Goal: Check status: Check status

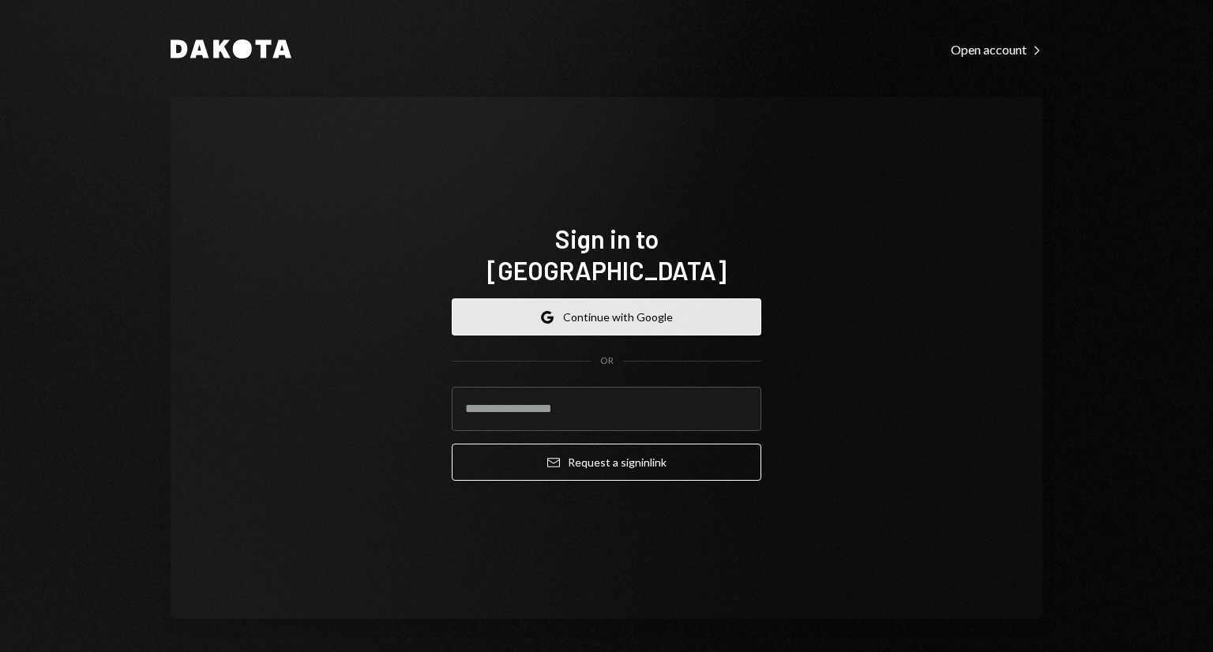
click at [658, 306] on button "Google Continue with Google" at bounding box center [607, 316] width 310 height 37
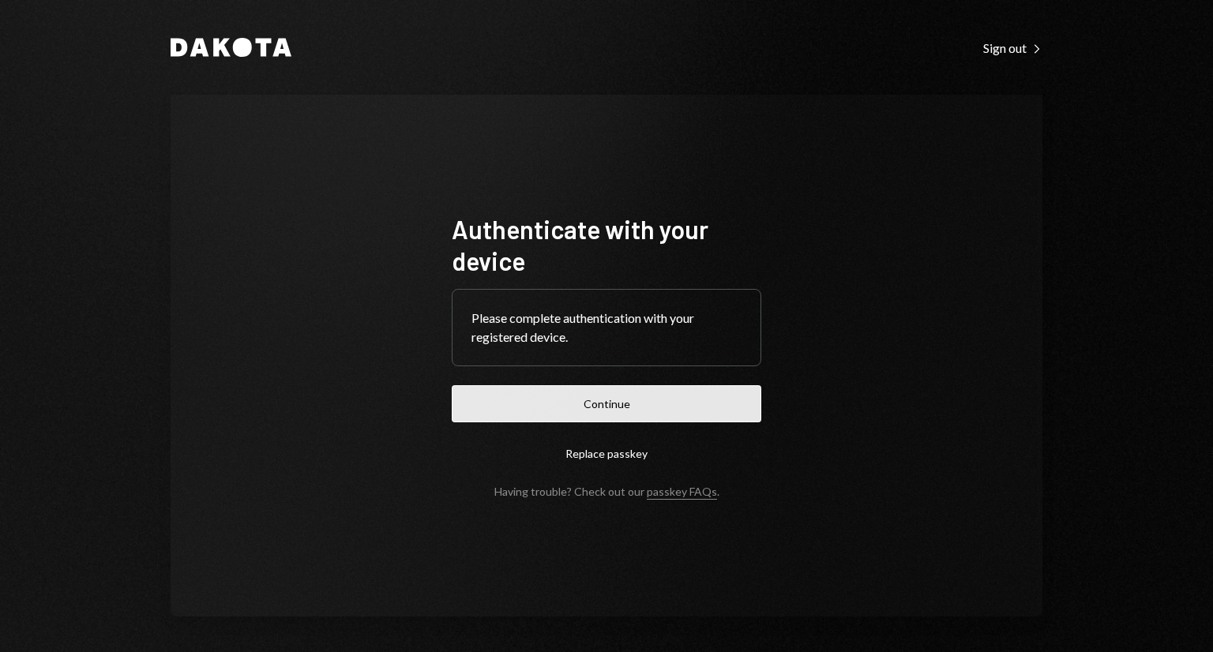
click at [528, 402] on button "Continue" at bounding box center [607, 403] width 310 height 37
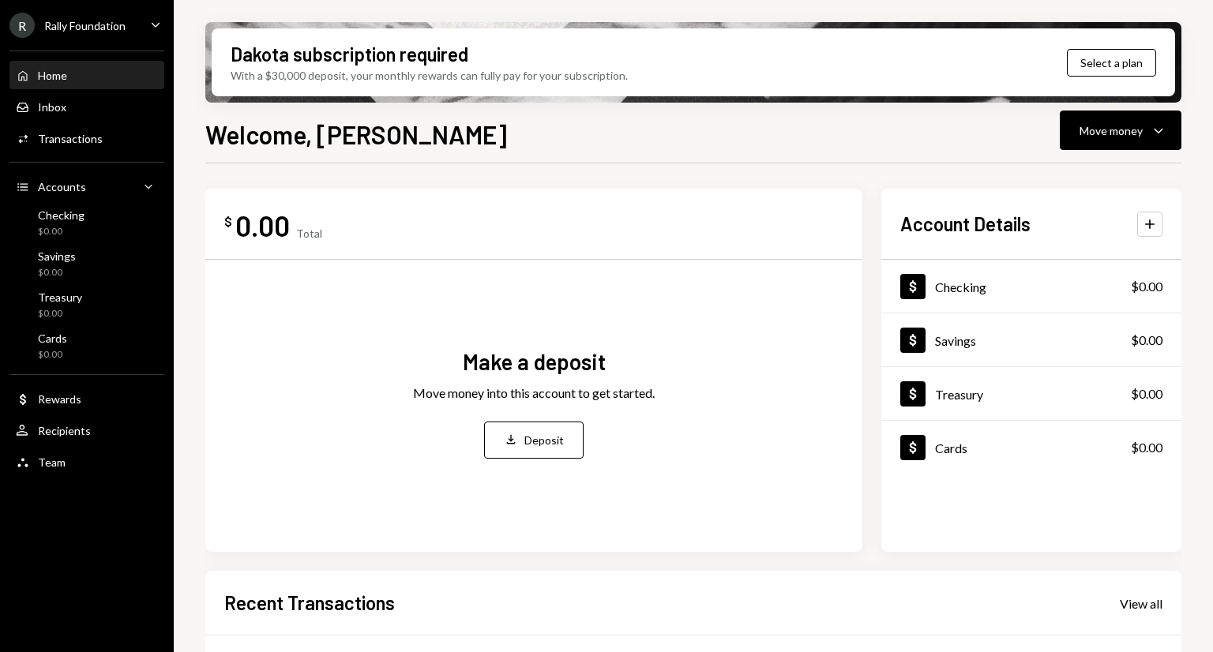
click at [111, 17] on div "R Rally Foundation" at bounding box center [67, 25] width 116 height 25
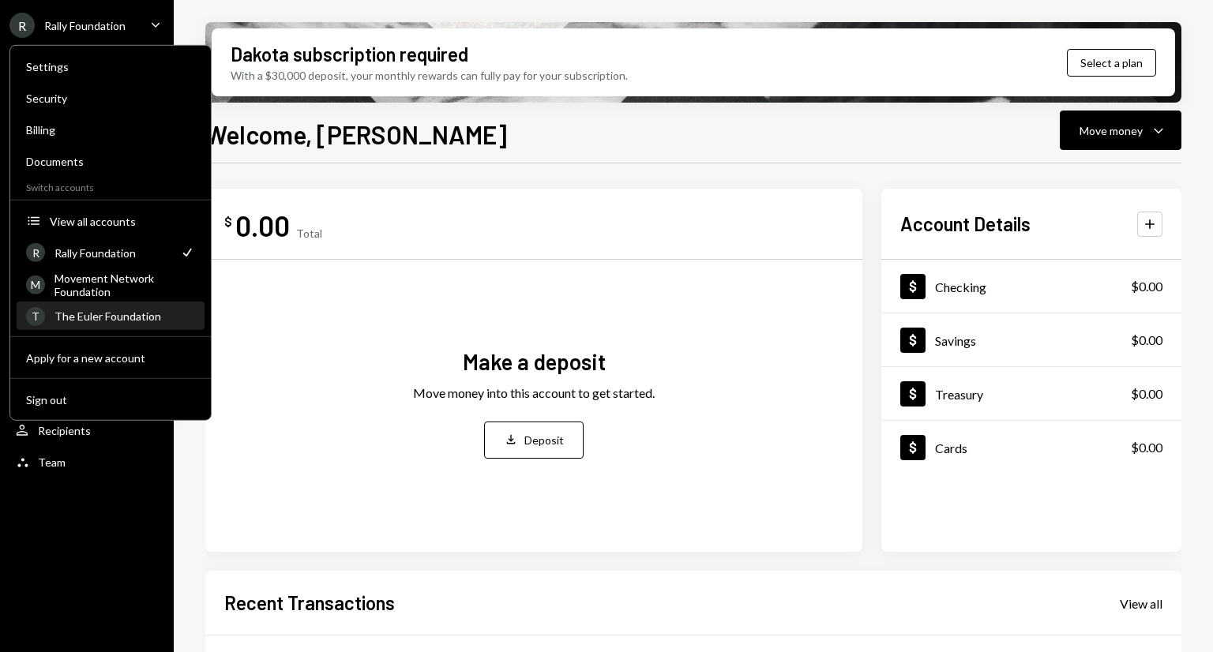
click at [95, 312] on div "The Euler Foundation" at bounding box center [124, 316] width 141 height 13
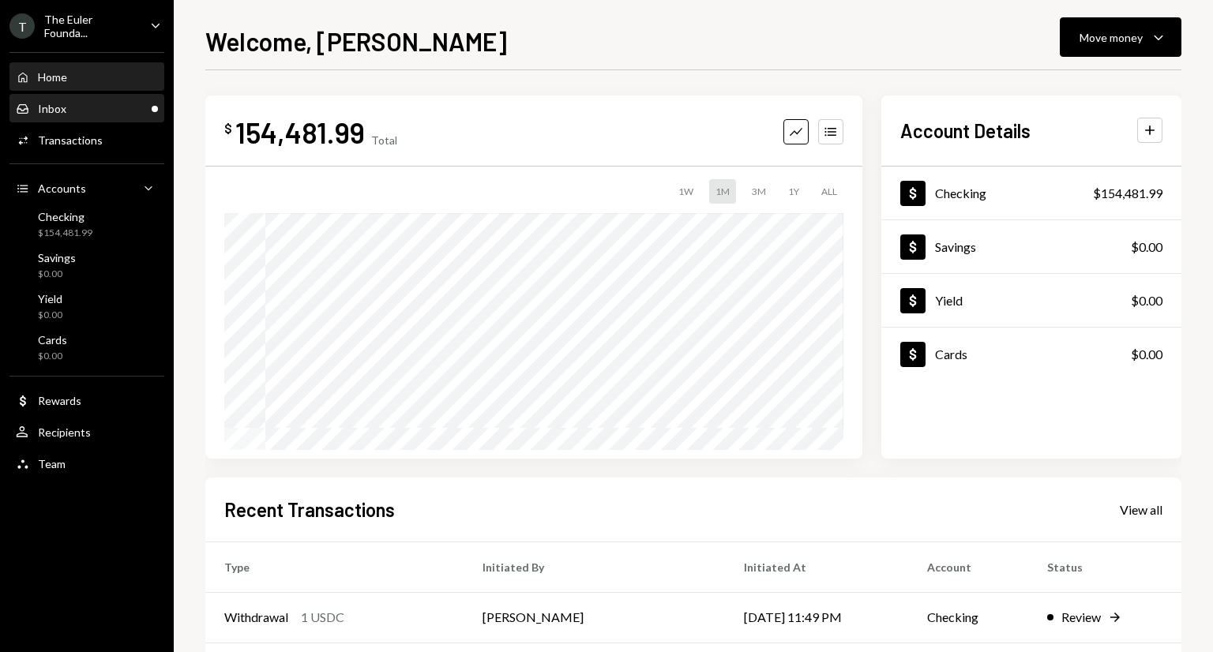
click at [103, 111] on div "Inbox Inbox" at bounding box center [87, 109] width 142 height 14
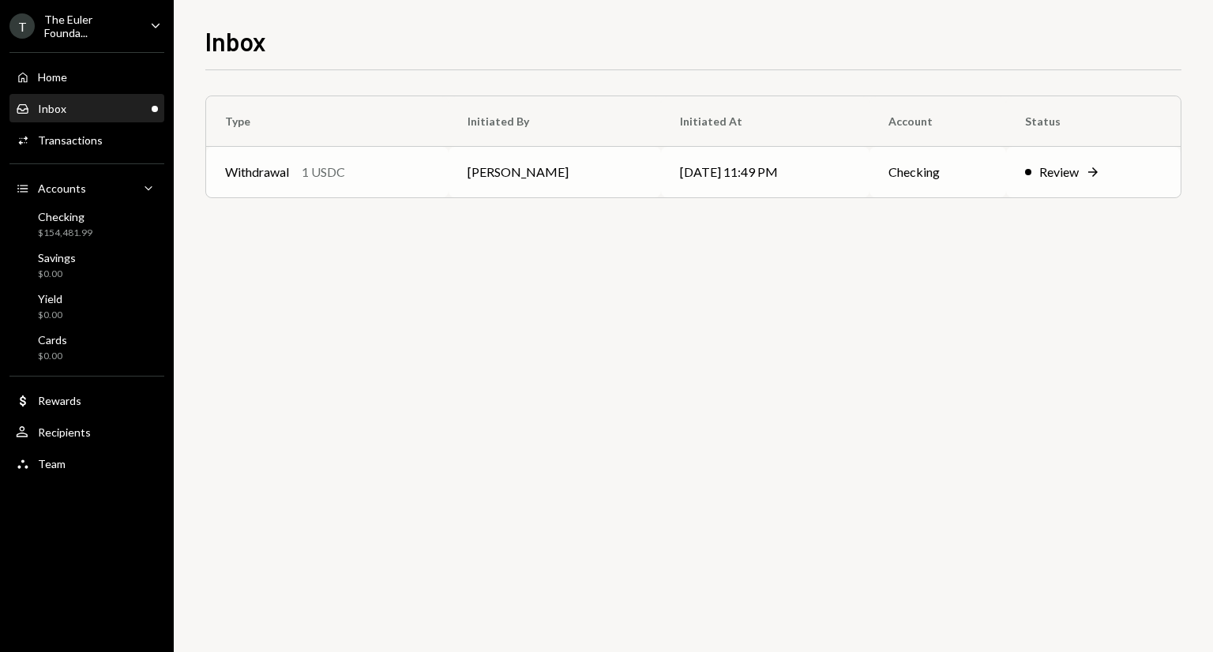
click at [772, 163] on td "10/15/25 11:49 PM" at bounding box center [765, 172] width 208 height 51
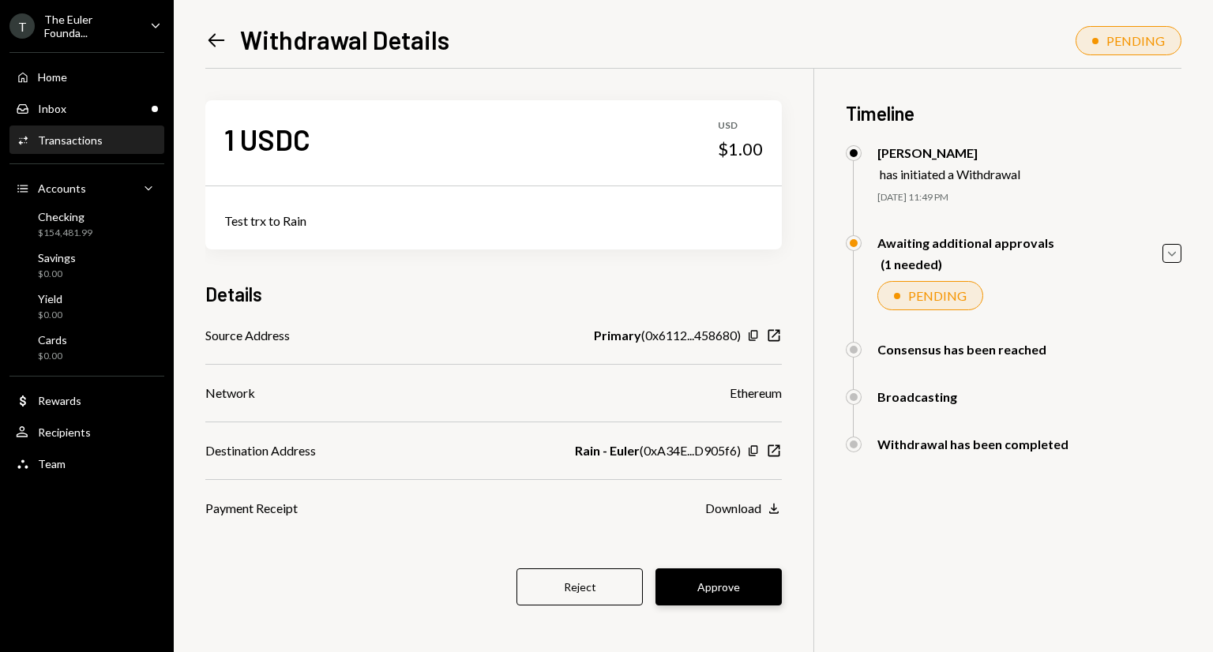
click at [697, 591] on button "Approve" at bounding box center [718, 587] width 126 height 37
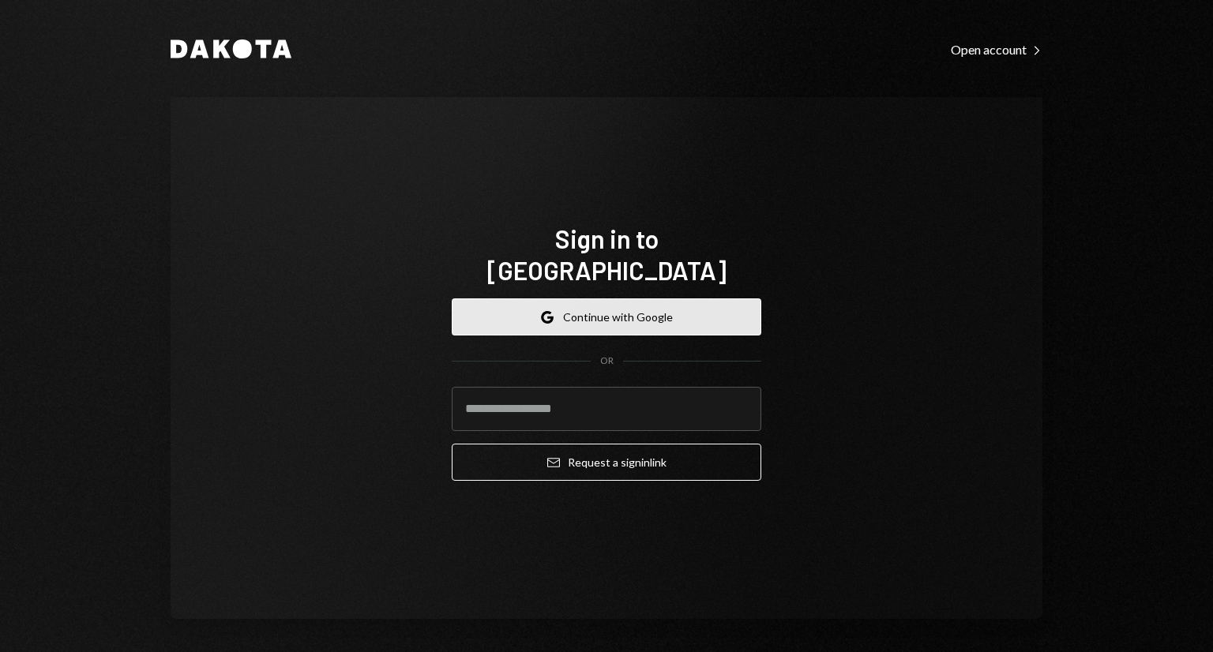
click at [502, 310] on button "Google Continue with Google" at bounding box center [607, 316] width 310 height 37
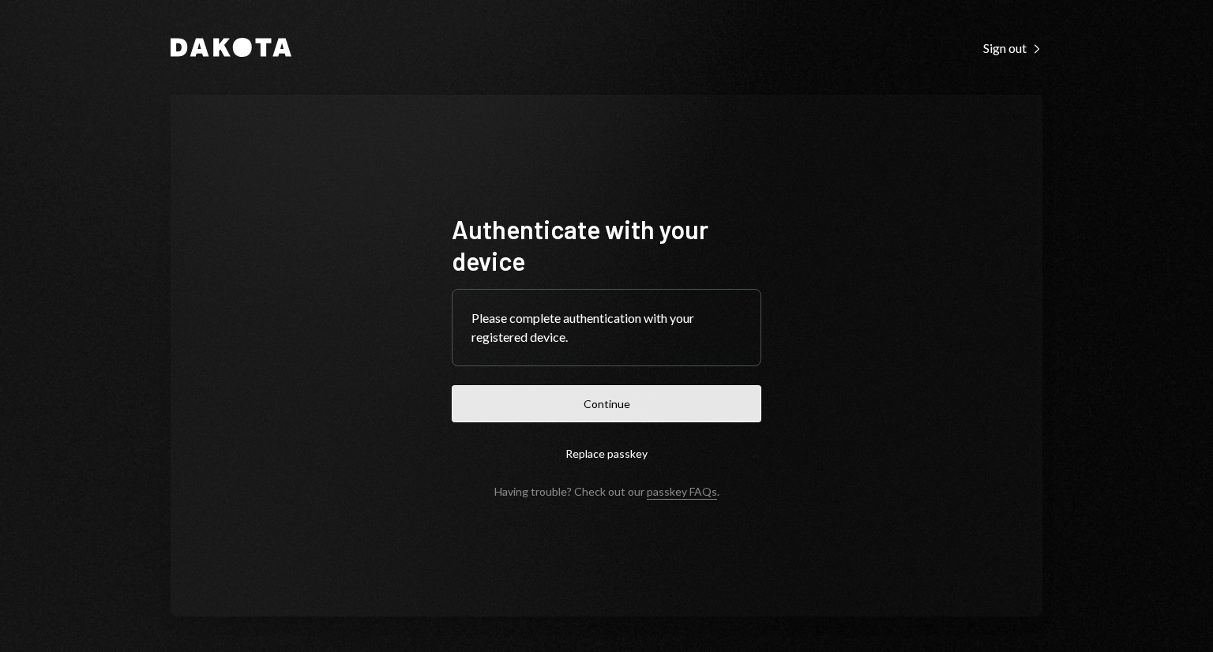
click at [550, 395] on button "Continue" at bounding box center [607, 403] width 310 height 37
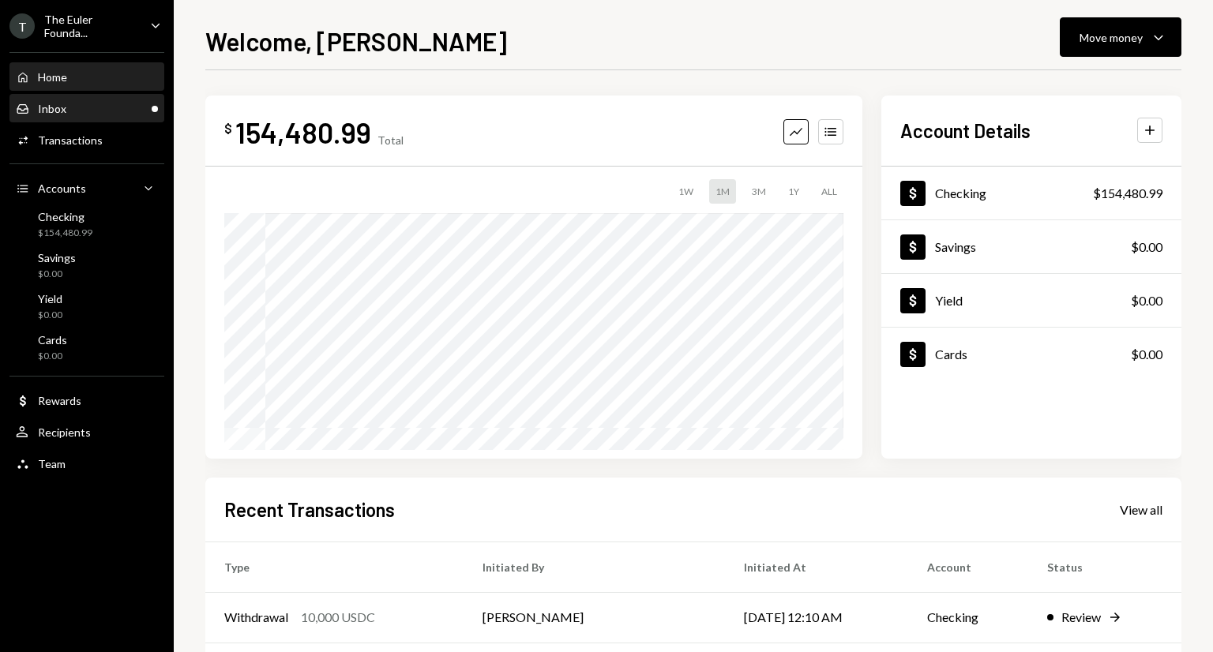
click at [147, 109] on div "Inbox Inbox" at bounding box center [87, 109] width 142 height 14
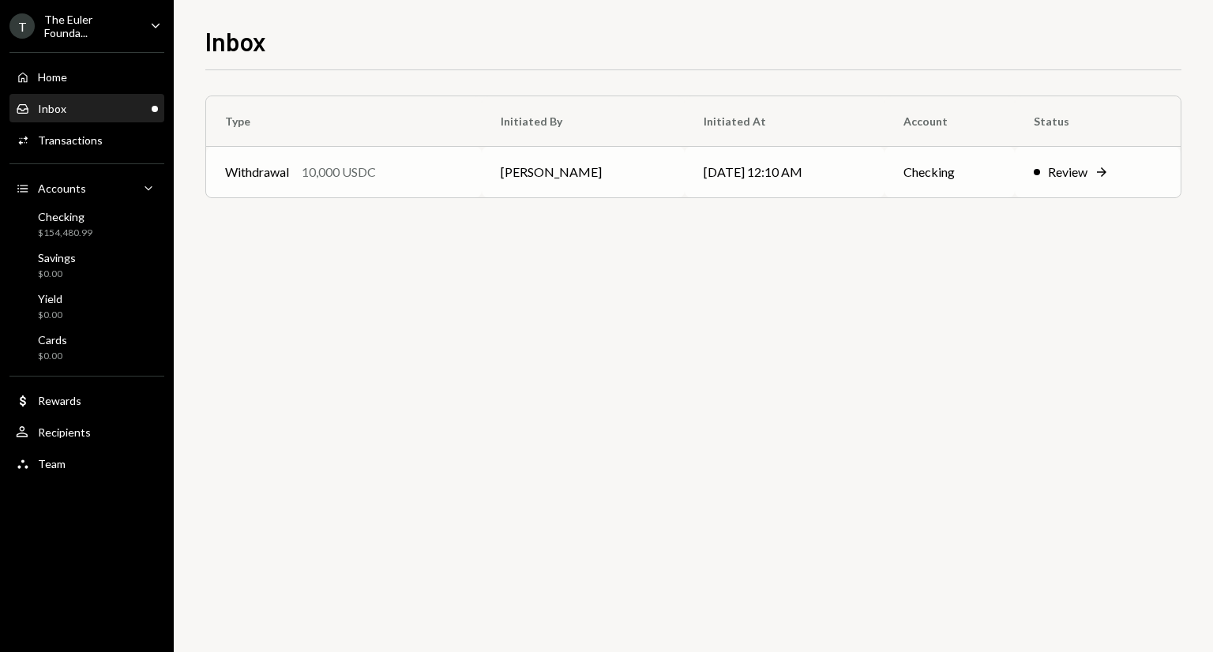
click at [458, 172] on div "Withdrawal 10,000 USDC" at bounding box center [344, 172] width 238 height 19
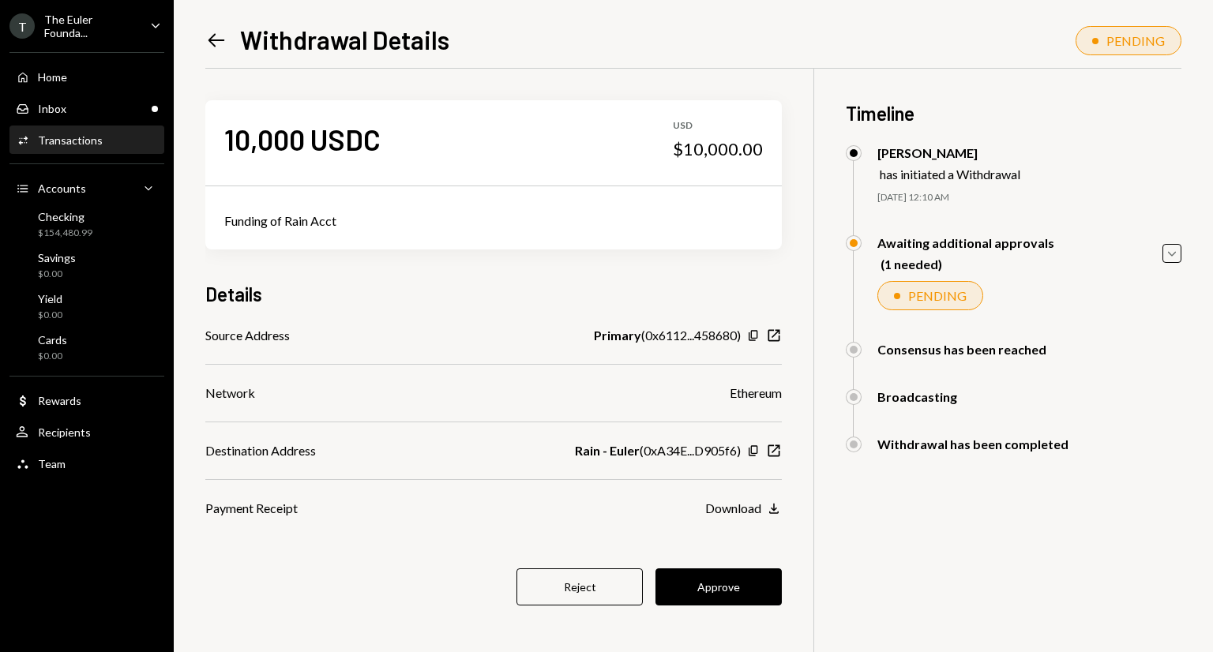
click at [92, 138] on div "Transactions" at bounding box center [70, 139] width 65 height 13
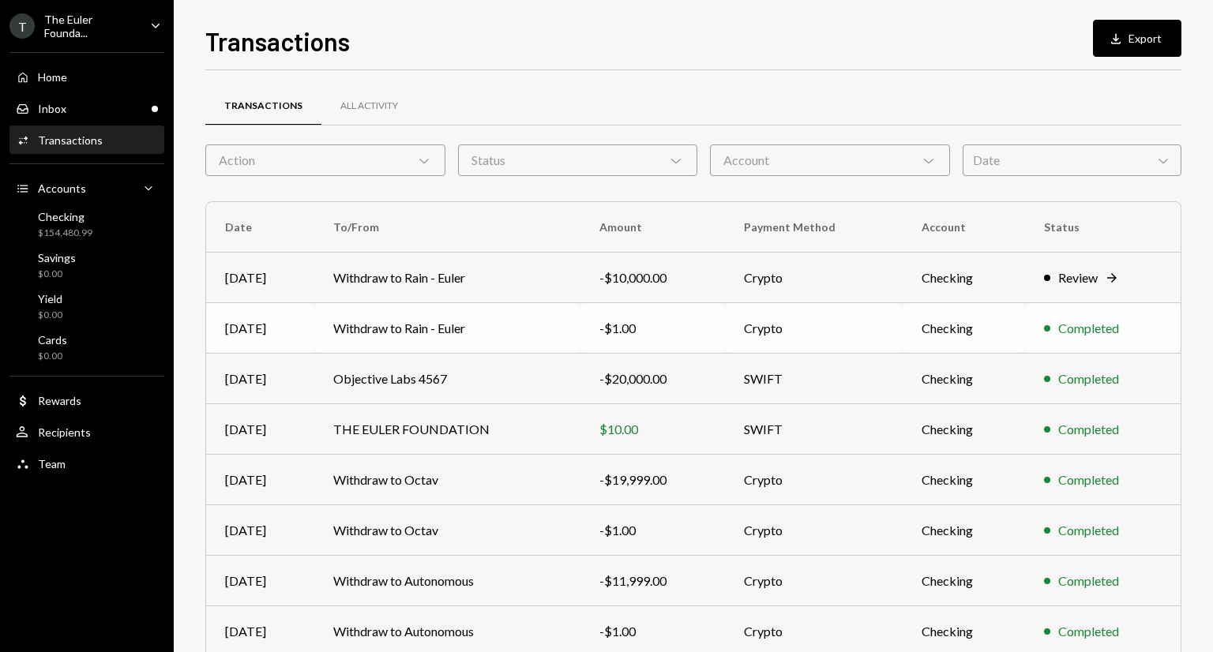
click at [568, 317] on td "Withdraw to Rain - Euler" at bounding box center [447, 328] width 266 height 51
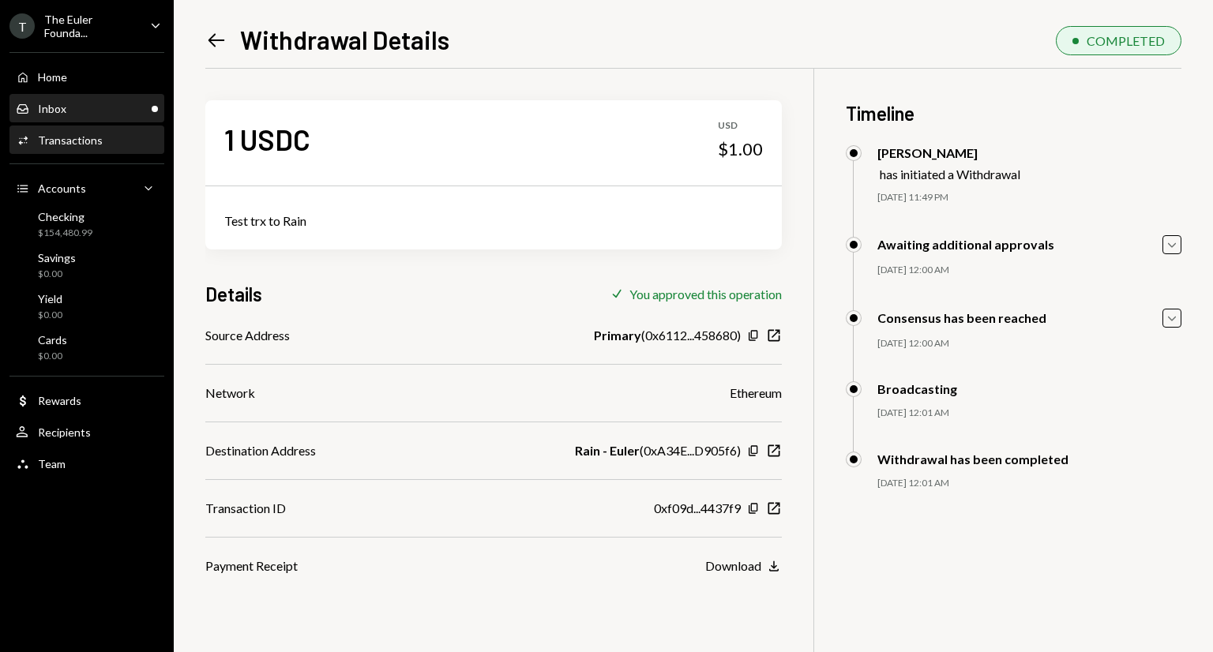
click at [122, 118] on div "Inbox Inbox" at bounding box center [87, 109] width 142 height 27
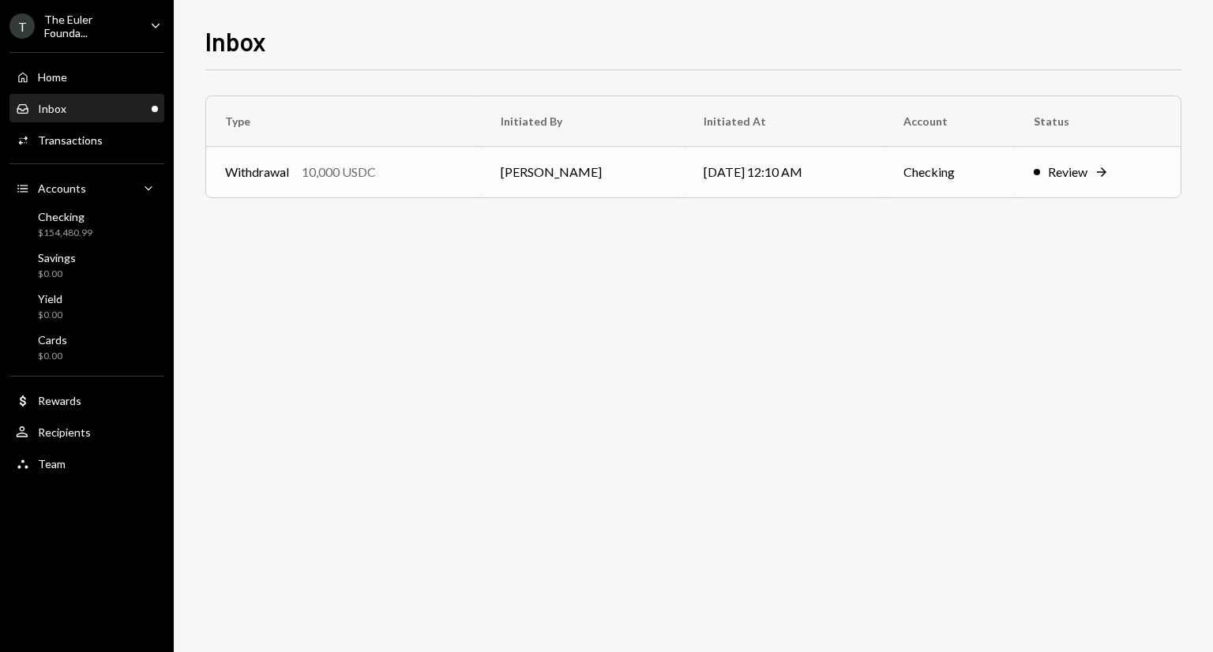
click at [633, 173] on td "Daphnie Frederick" at bounding box center [583, 172] width 203 height 51
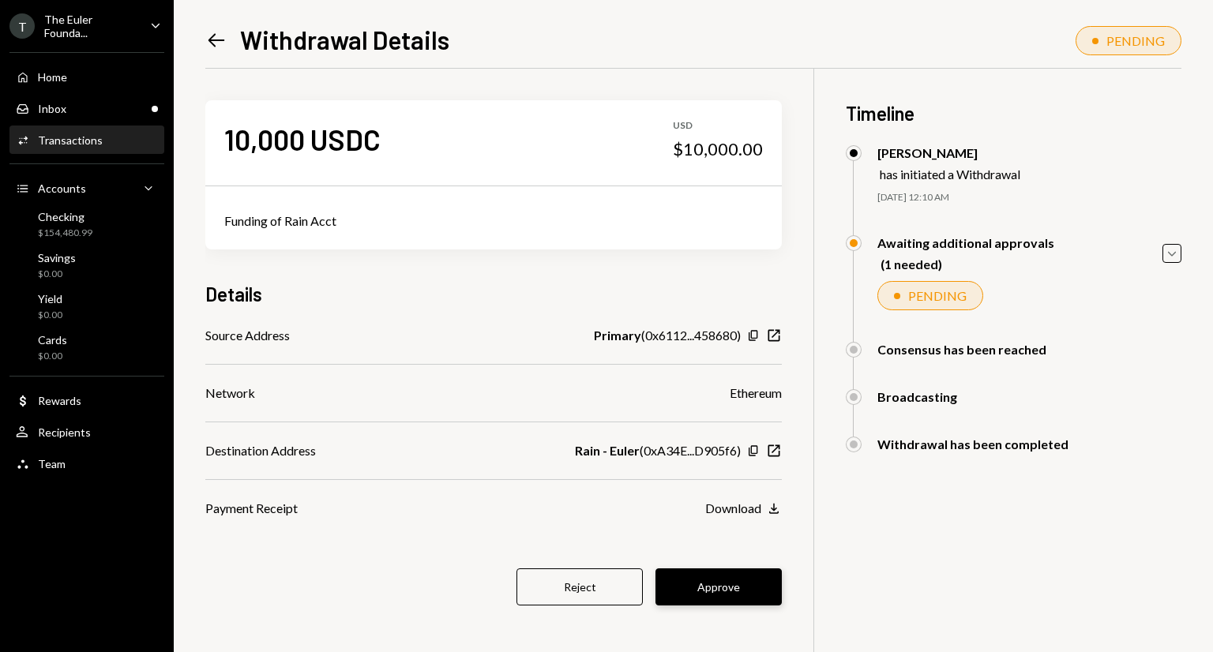
click at [692, 582] on button "Approve" at bounding box center [718, 587] width 126 height 37
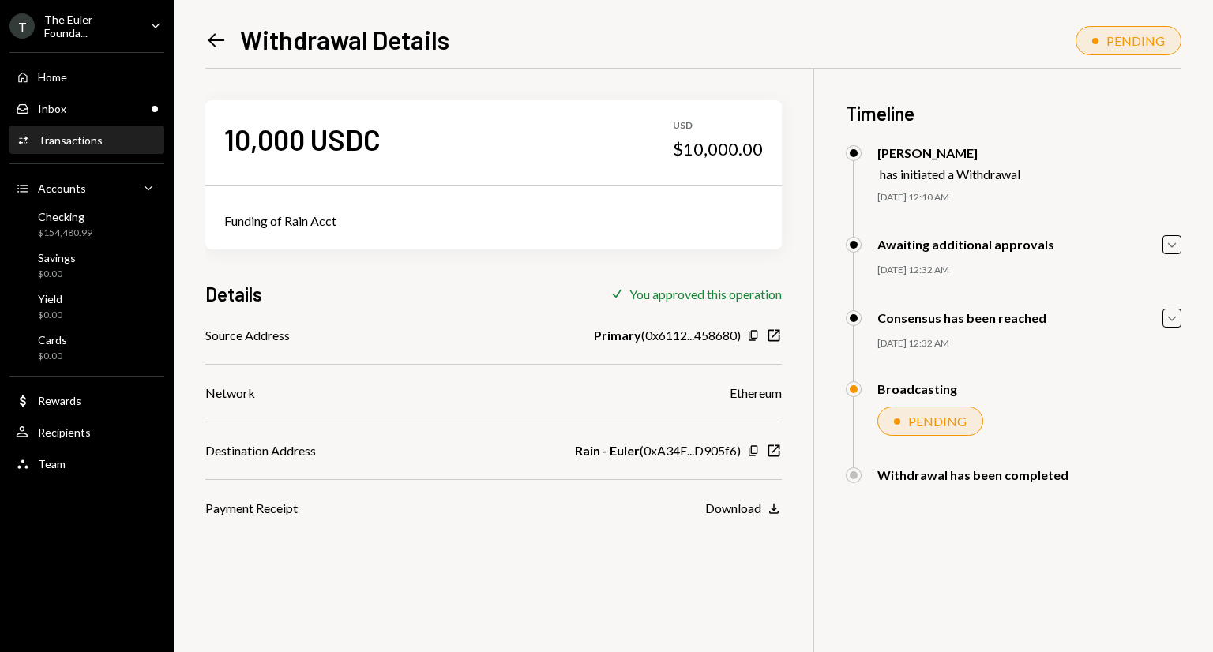
click at [126, 24] on div "The Euler Founda..." at bounding box center [90, 26] width 93 height 27
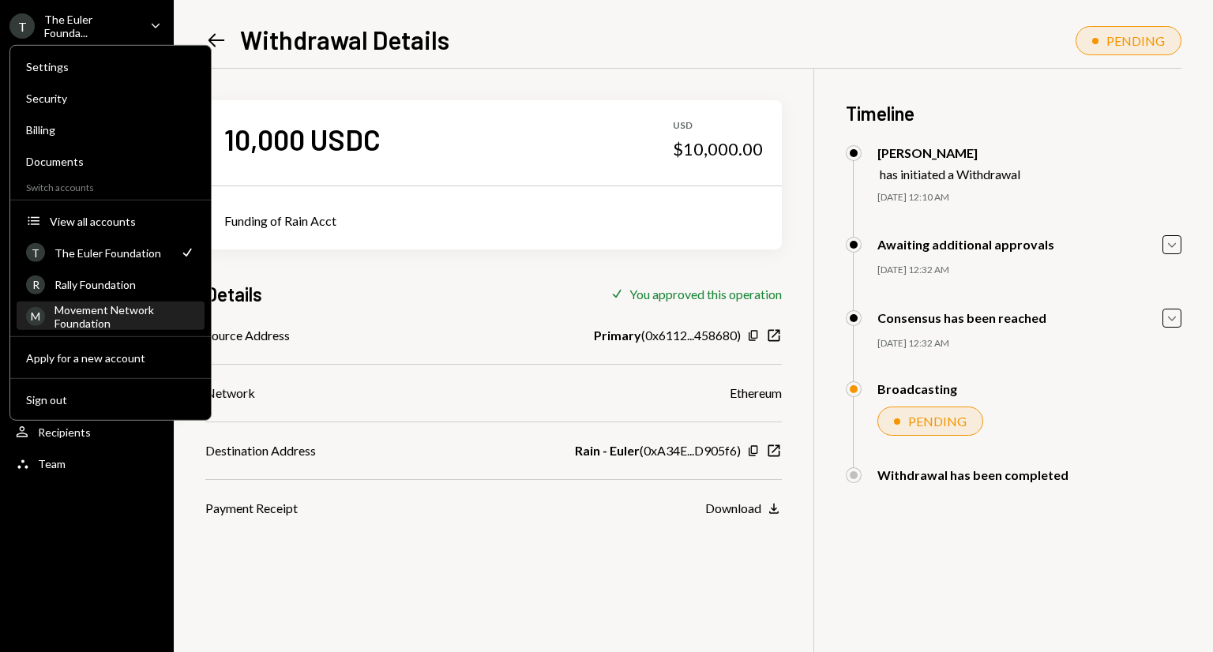
click at [109, 311] on div "Movement Network Foundation" at bounding box center [124, 315] width 141 height 27
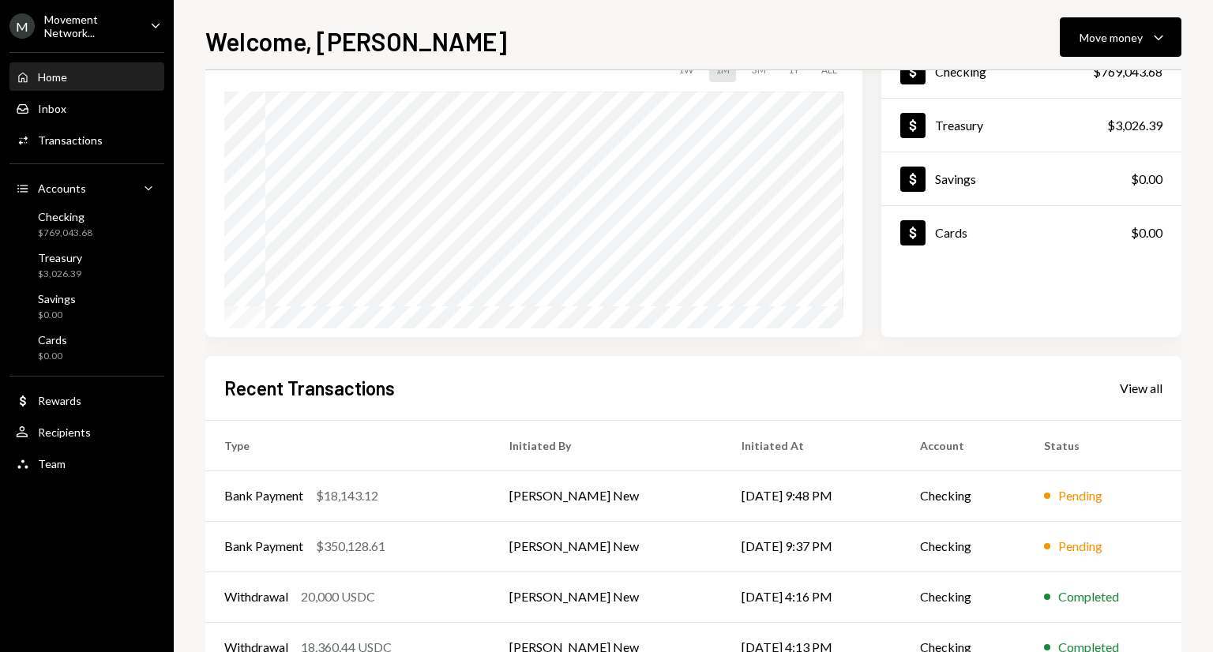
scroll to position [123, 0]
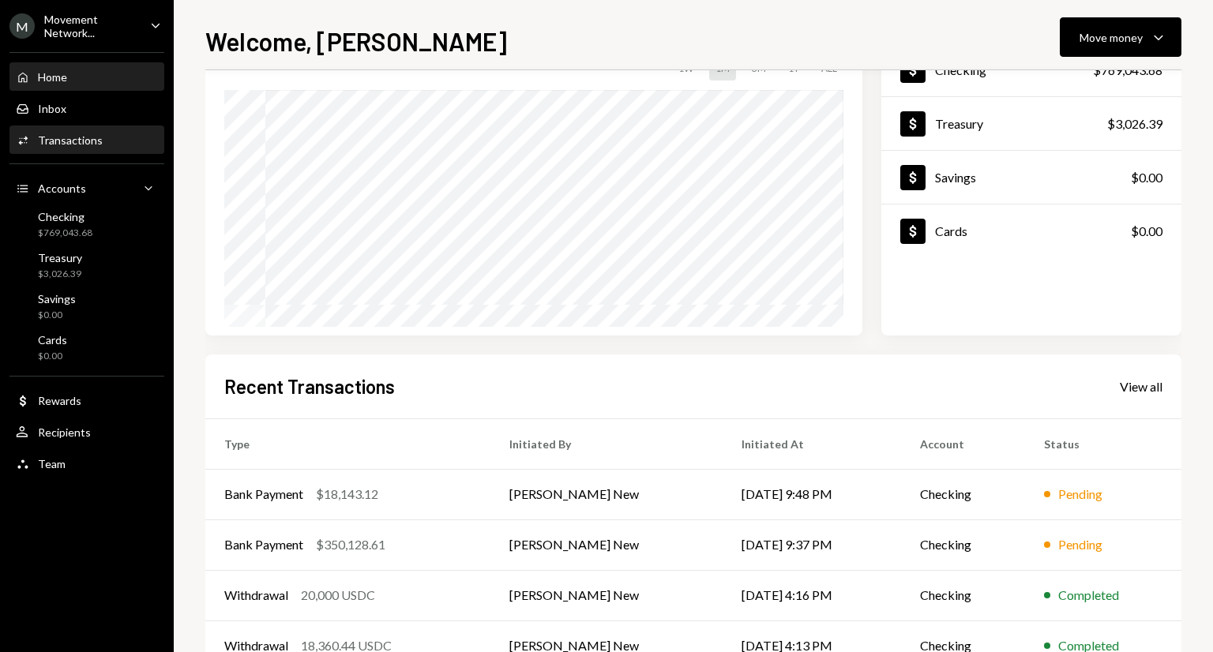
click at [89, 137] on div "Transactions" at bounding box center [70, 139] width 65 height 13
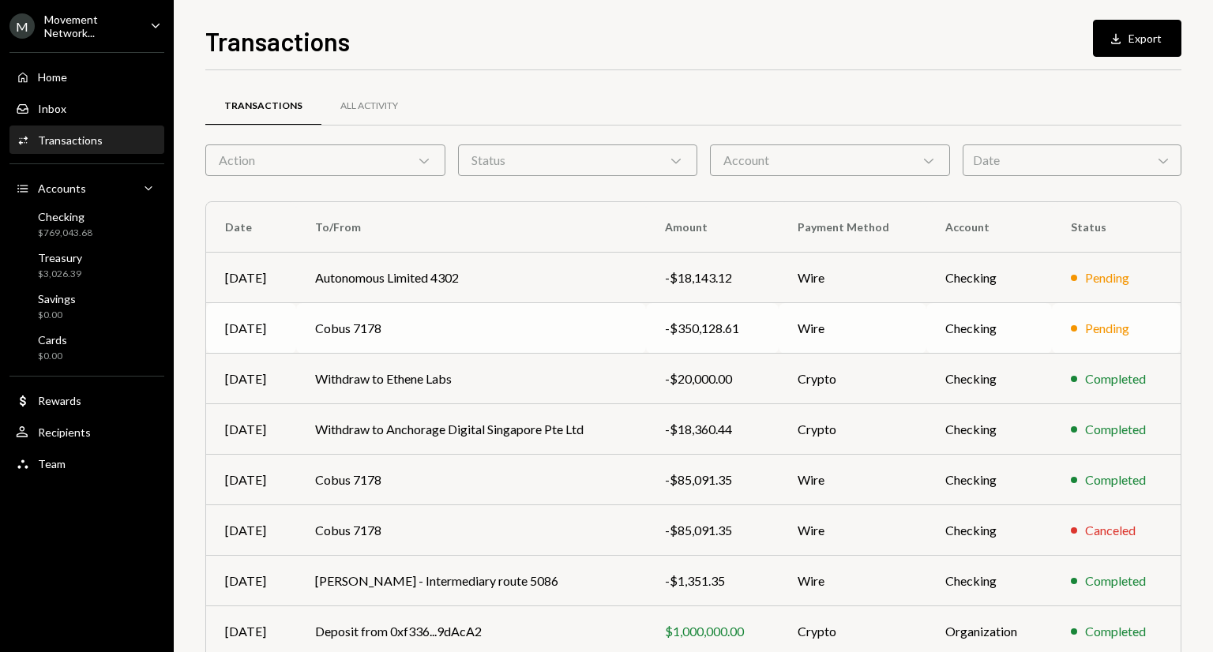
click at [428, 332] on td "Cobus 7178" at bounding box center [471, 328] width 350 height 51
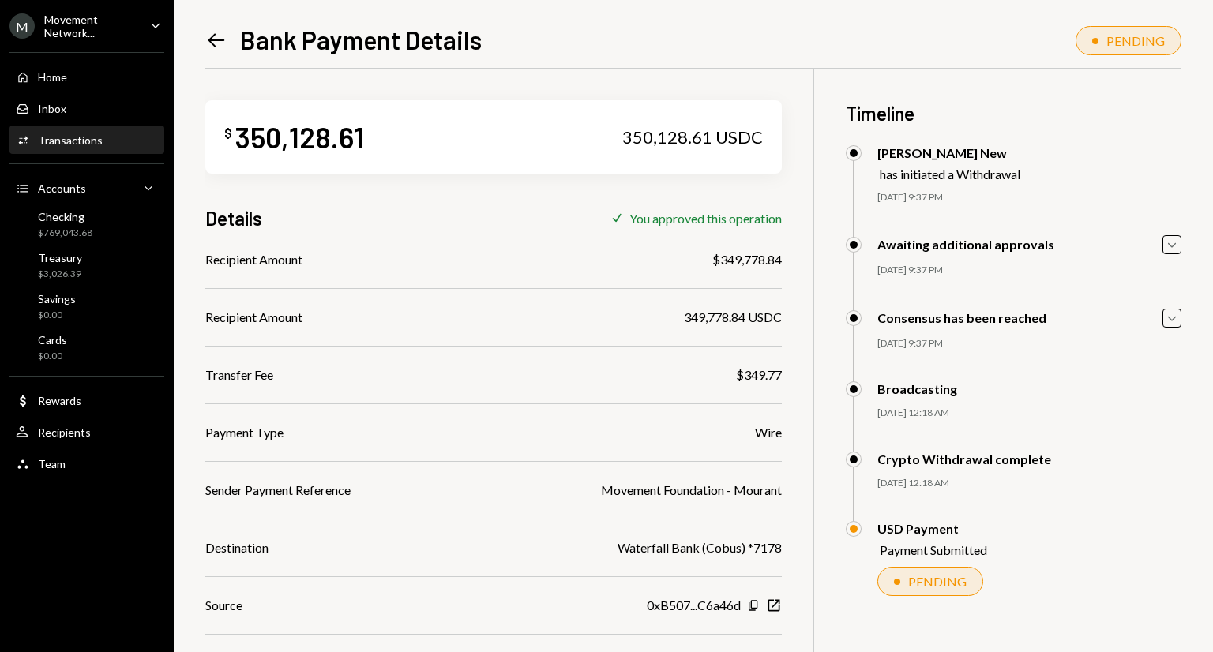
click at [89, 139] on div "Transactions" at bounding box center [70, 139] width 65 height 13
